Goal: Task Accomplishment & Management: Understand process/instructions

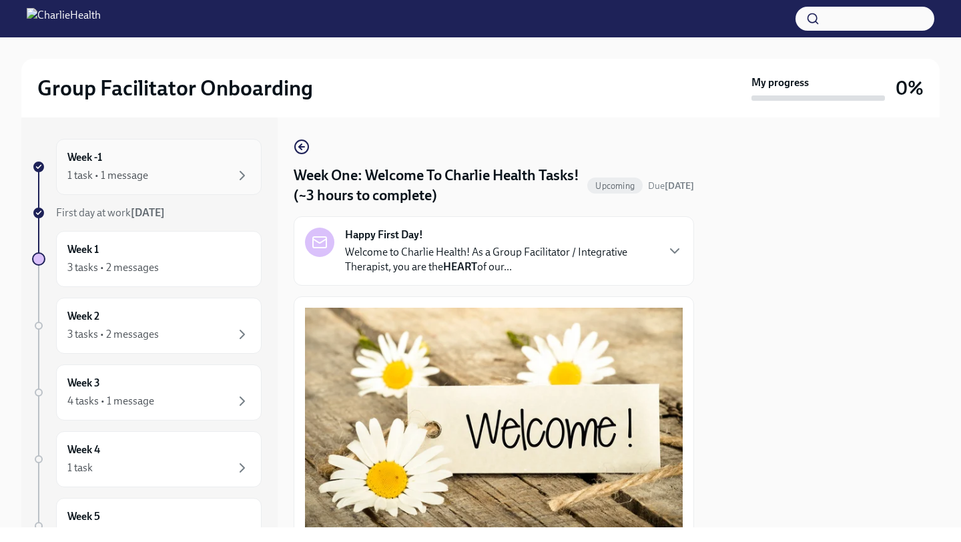
click at [191, 153] on div "Week -1 1 task • 1 message" at bounding box center [158, 166] width 183 height 33
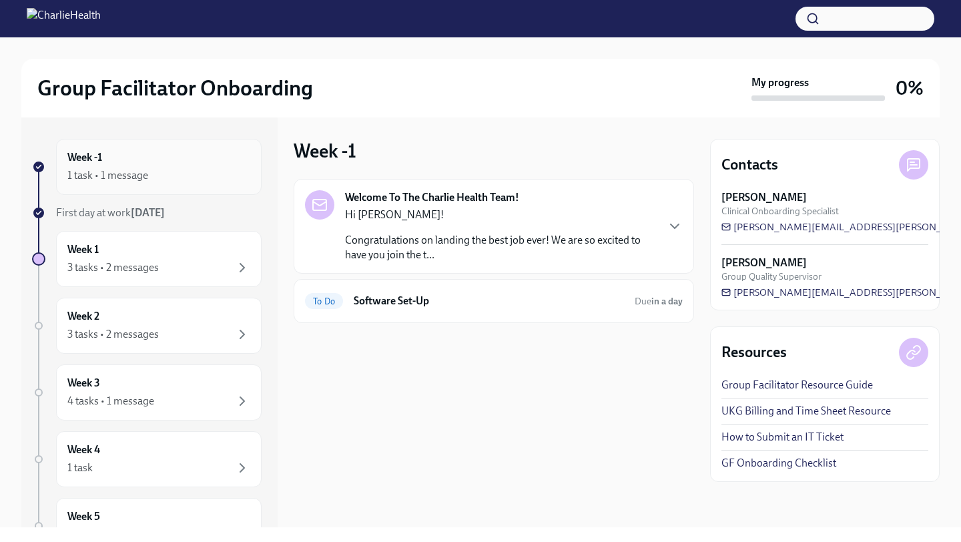
click at [195, 153] on div "Week -1 1 task • 1 message" at bounding box center [158, 166] width 183 height 33
click at [189, 164] on div "Week -1 1 task • 1 message" at bounding box center [158, 166] width 183 height 33
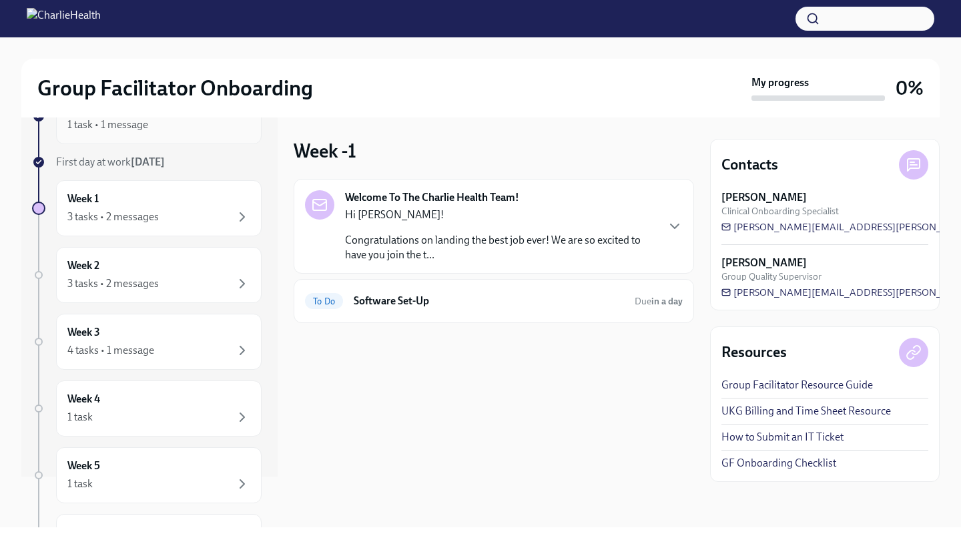
scroll to position [52, 0]
click at [421, 240] on p "Congratulations on landing the best job ever! We are so excited to have you joi…" at bounding box center [500, 247] width 311 height 29
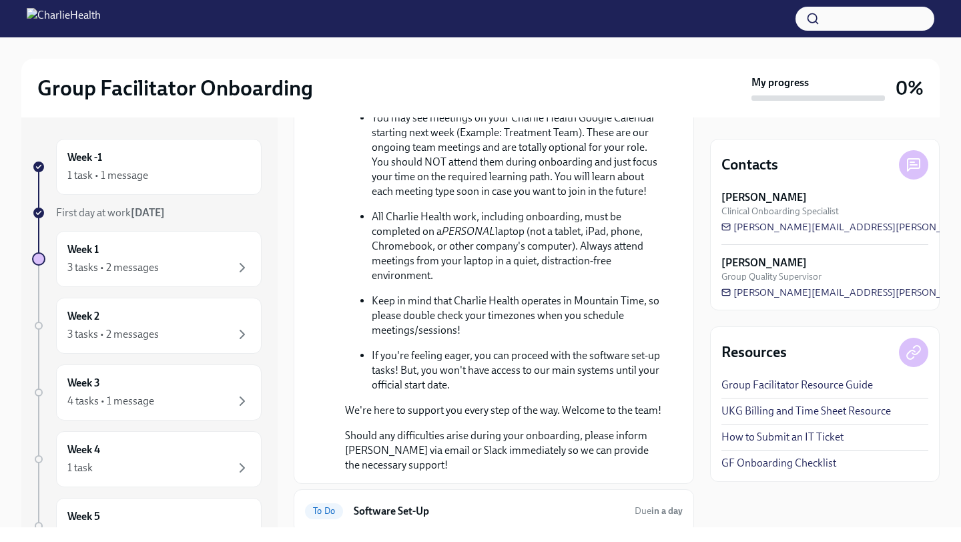
scroll to position [615, 0]
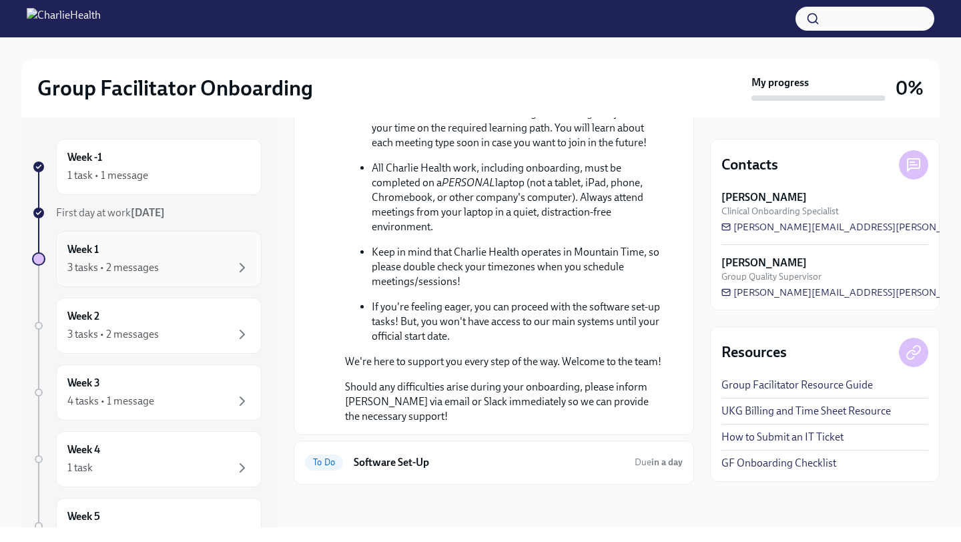
click at [152, 276] on div "Week 1 3 tasks • 2 messages" at bounding box center [159, 259] width 206 height 56
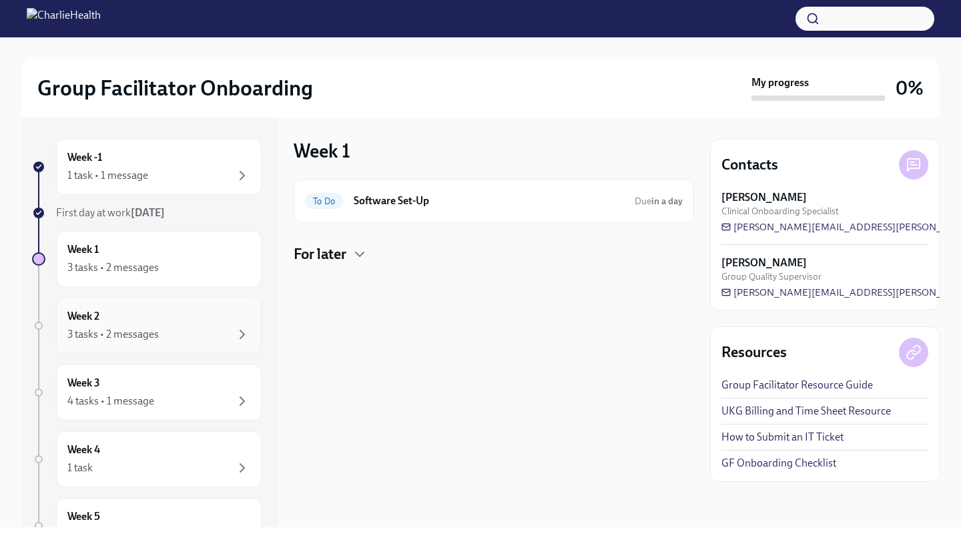
click at [153, 322] on div "Week 2 3 tasks • 2 messages" at bounding box center [158, 325] width 183 height 33
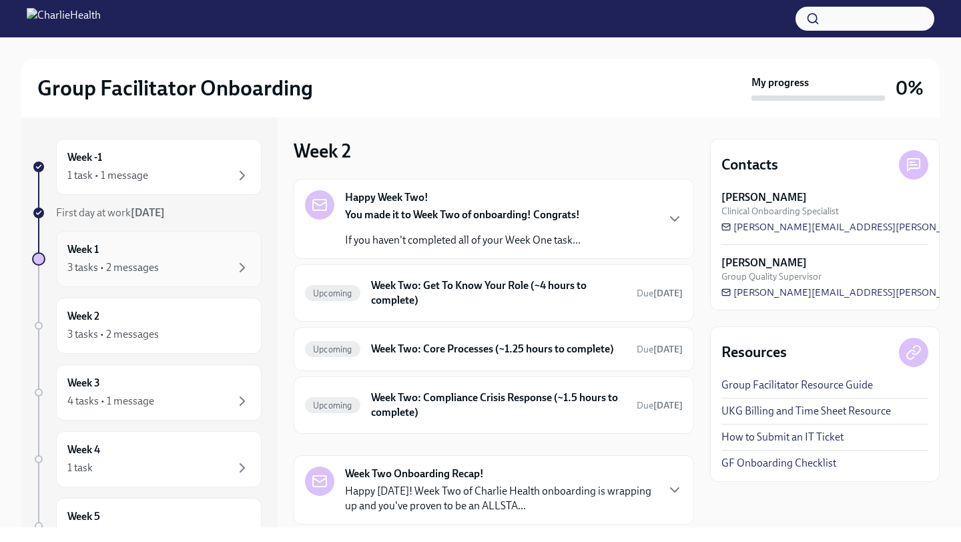
click at [172, 268] on div "3 tasks • 2 messages" at bounding box center [158, 268] width 183 height 16
